Goal: Find specific page/section: Find specific page/section

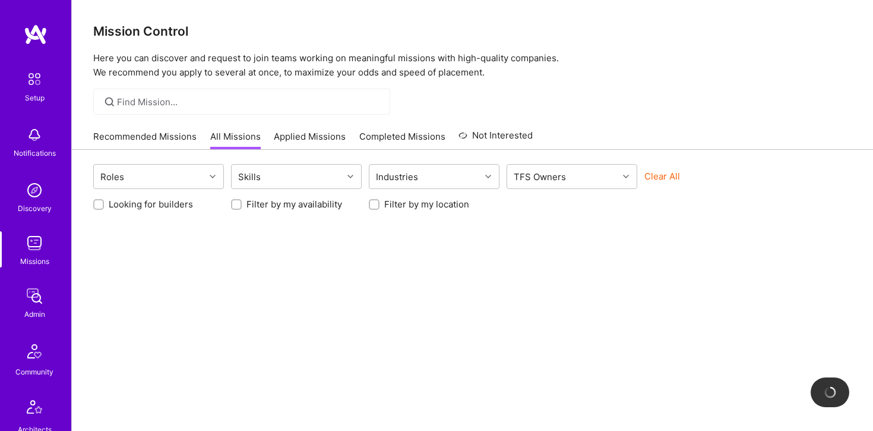
click at [40, 244] on img at bounding box center [35, 243] width 24 height 24
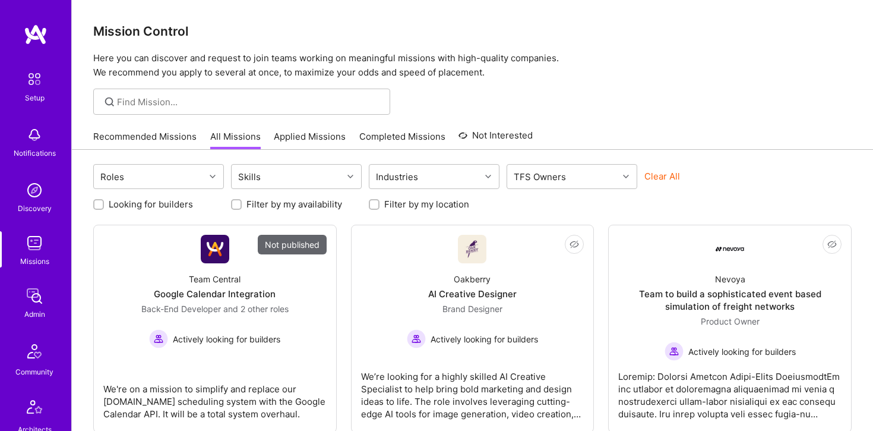
click at [228, 94] on div at bounding box center [241, 101] width 297 height 26
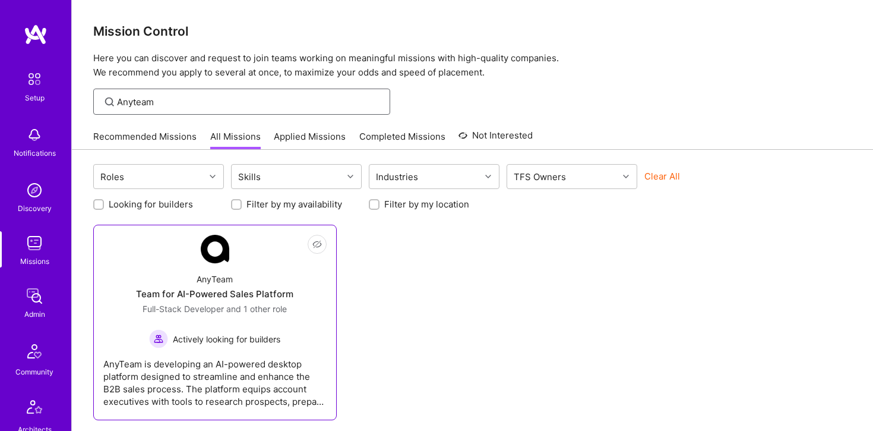
type input "Anyteam"
click at [224, 299] on div "Team for AI-Powered Sales Platform" at bounding box center [214, 293] width 157 height 12
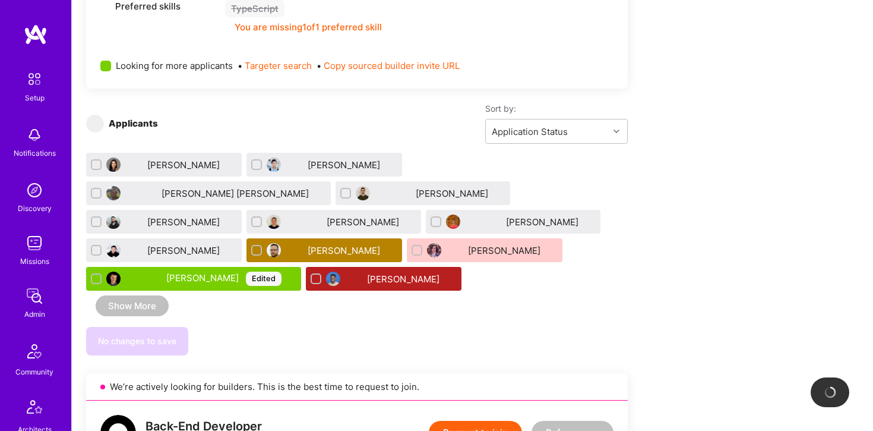
scroll to position [715, 0]
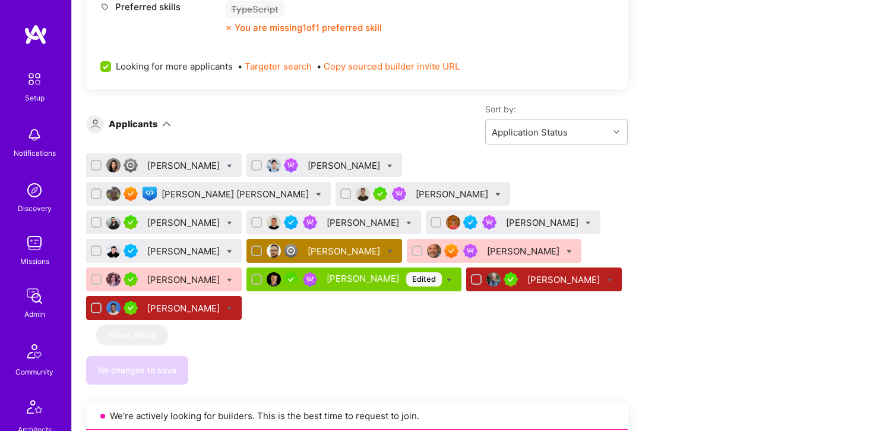
click at [382, 245] on div "[PERSON_NAME]" at bounding box center [345, 251] width 75 height 12
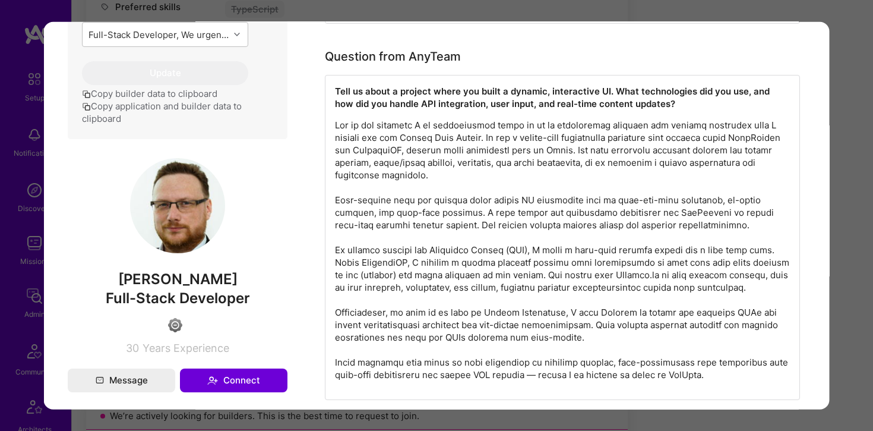
scroll to position [652, 0]
